Goal: Information Seeking & Learning: Find specific fact

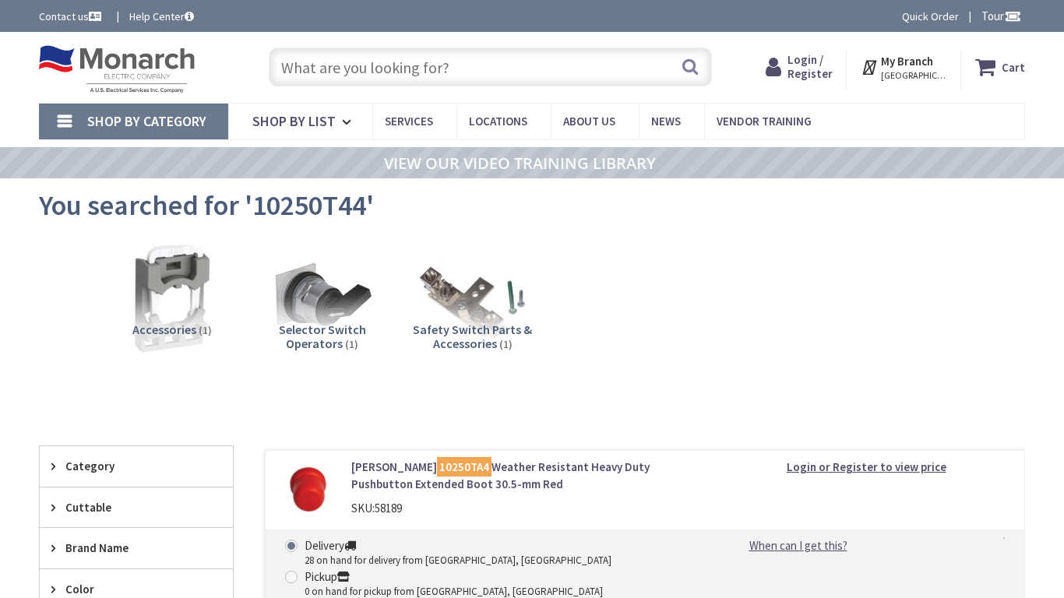
type input "Fairview Rd, [PERSON_NAME], AL 35594, [GEOGRAPHIC_DATA]"
